Goal: Complete application form

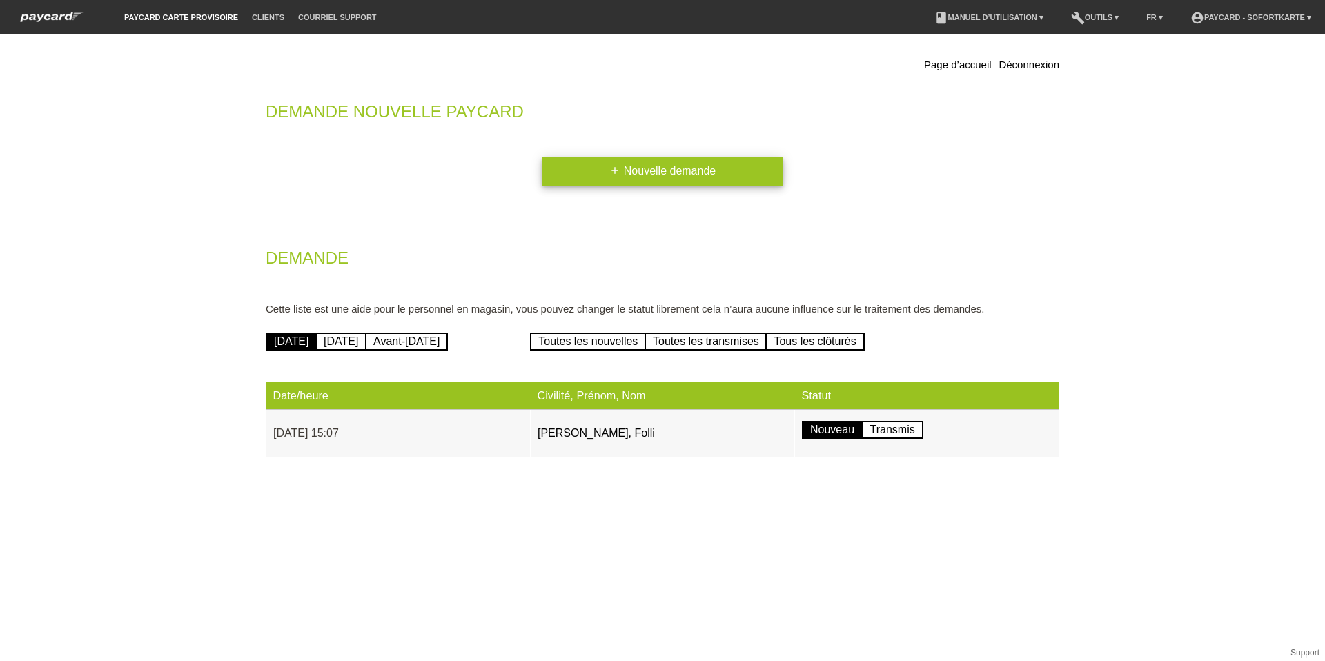
click at [697, 168] on link "add Nouvelle demande" at bounding box center [663, 171] width 242 height 29
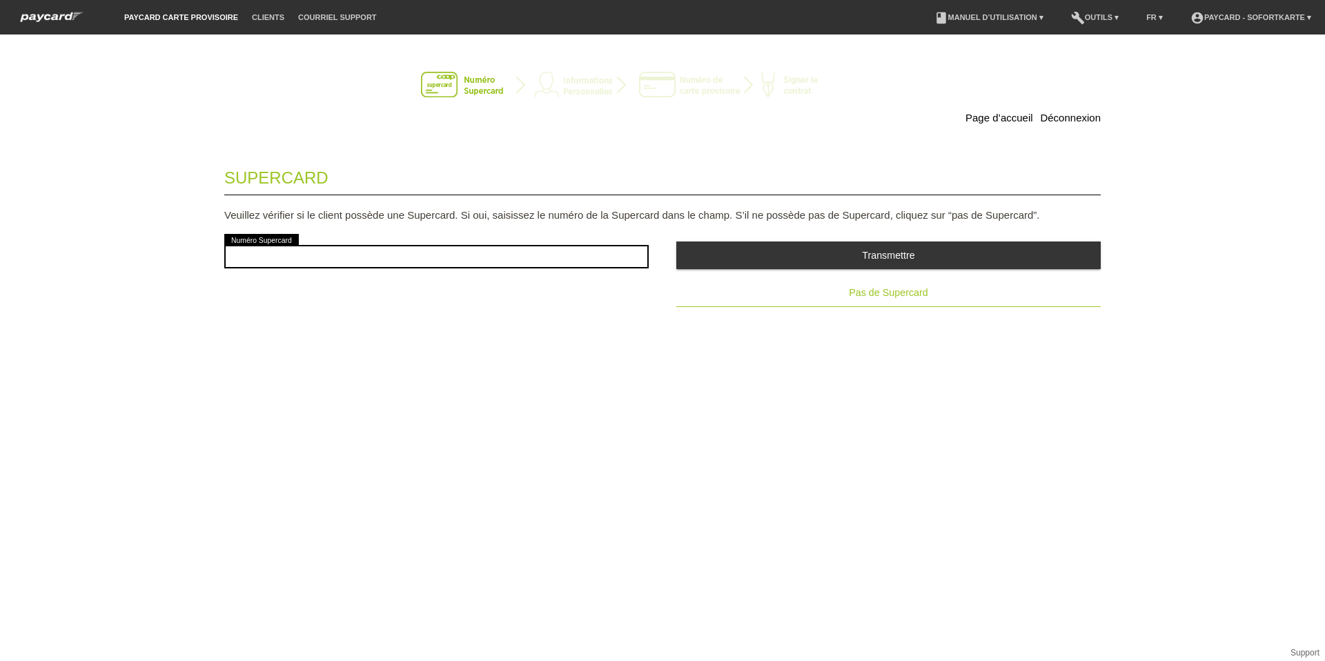
click at [917, 291] on span "Pas de Supercard" at bounding box center [888, 292] width 79 height 11
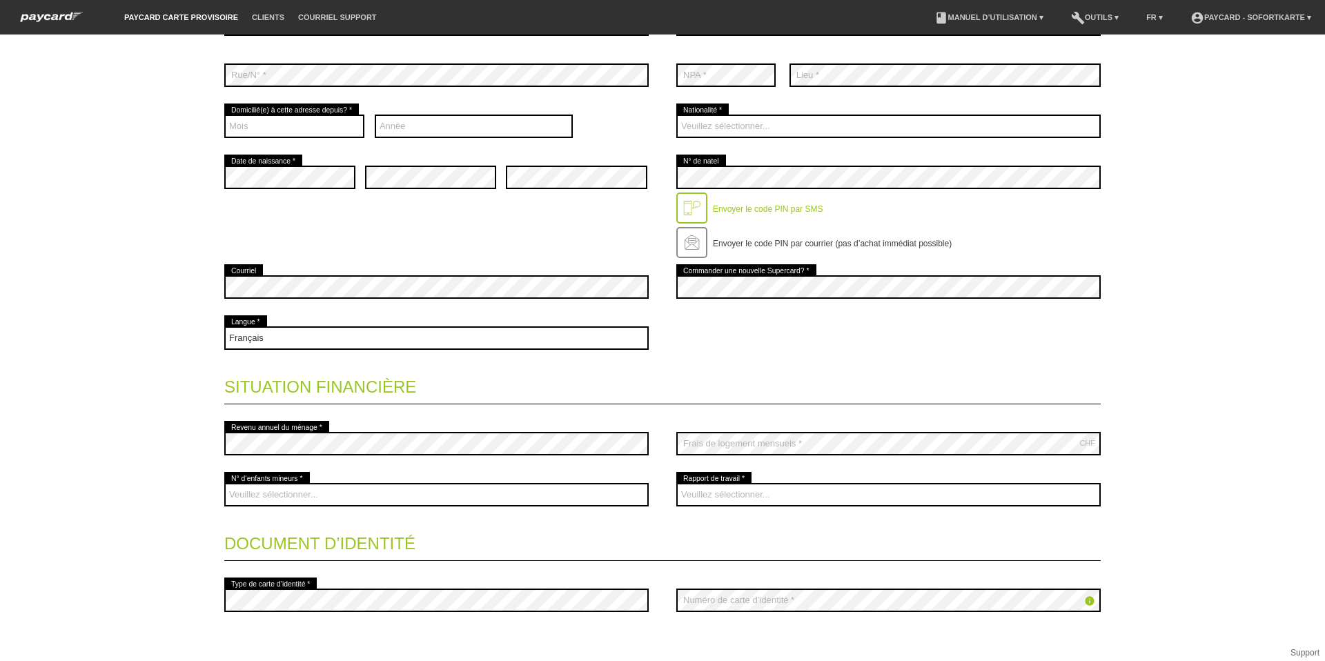
scroll to position [345, 0]
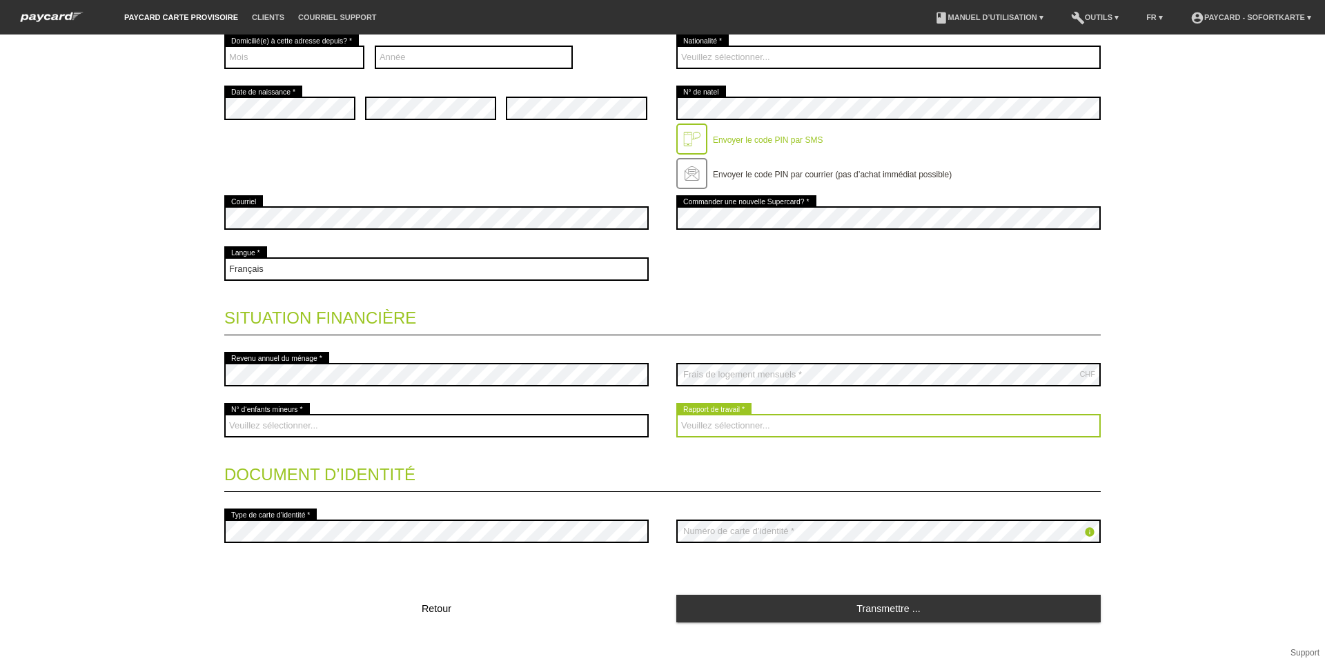
click at [815, 428] on select "Veuillez sélectionner... A durée indéterminée A durée déterminée Apprenti/étudi…" at bounding box center [889, 425] width 425 height 23
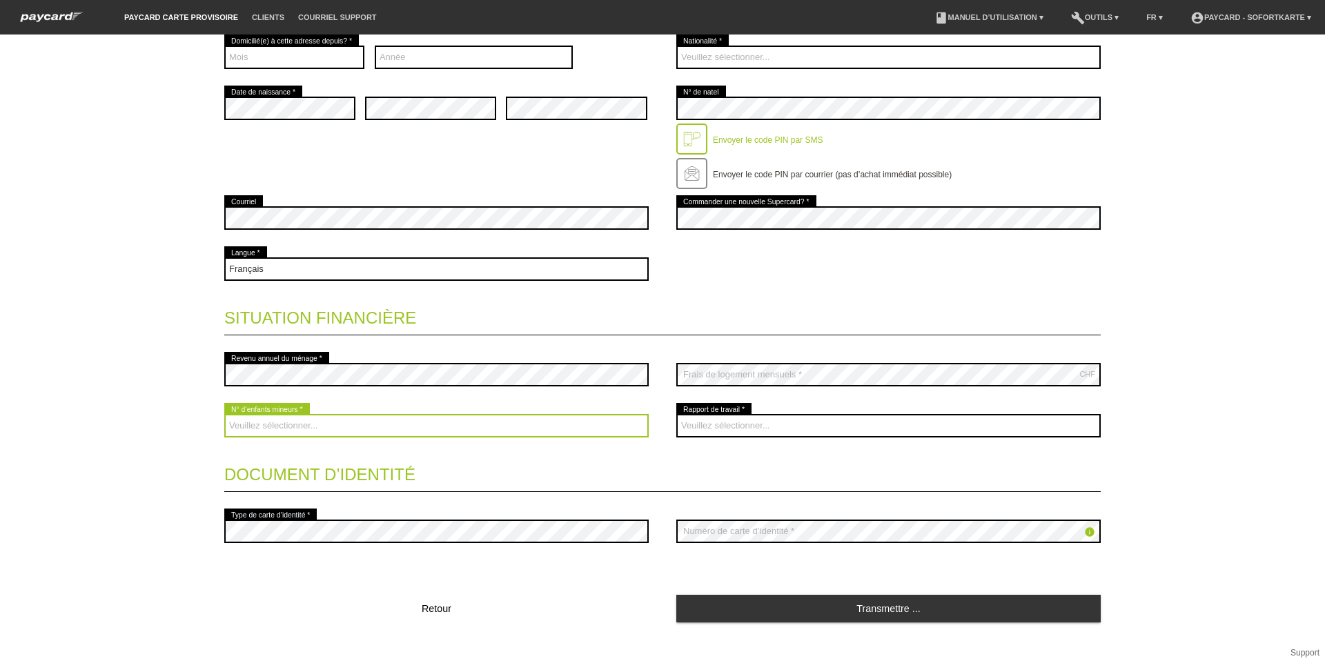
click at [371, 427] on select "Veuillez sélectionner... 0 1 2 3 4 5 6 7 8 9" at bounding box center [436, 425] width 425 height 23
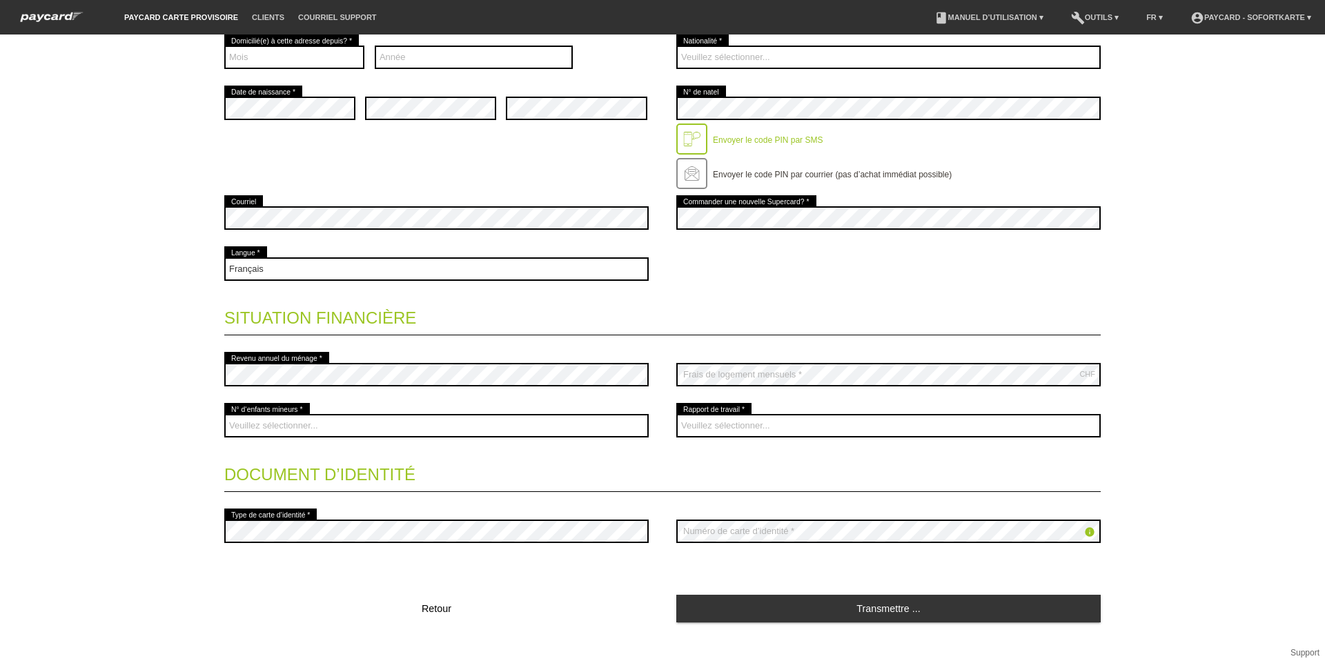
click at [30, 320] on div "Page d’accueil Déconnexion Coordonnées * Champs obligatoires Madame Monsieur er…" at bounding box center [662, 348] width 1325 height 627
